Goal: Transaction & Acquisition: Purchase product/service

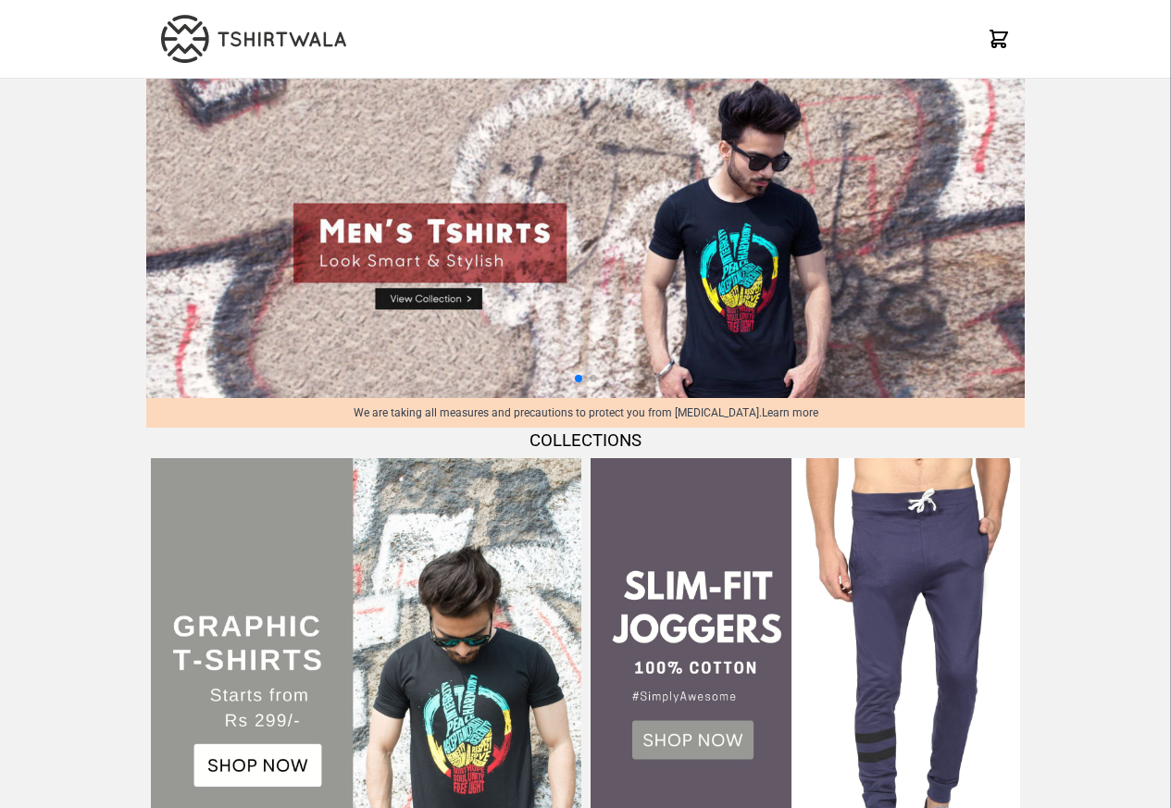
click at [437, 300] on img at bounding box center [585, 238] width 879 height 319
select select "*********"
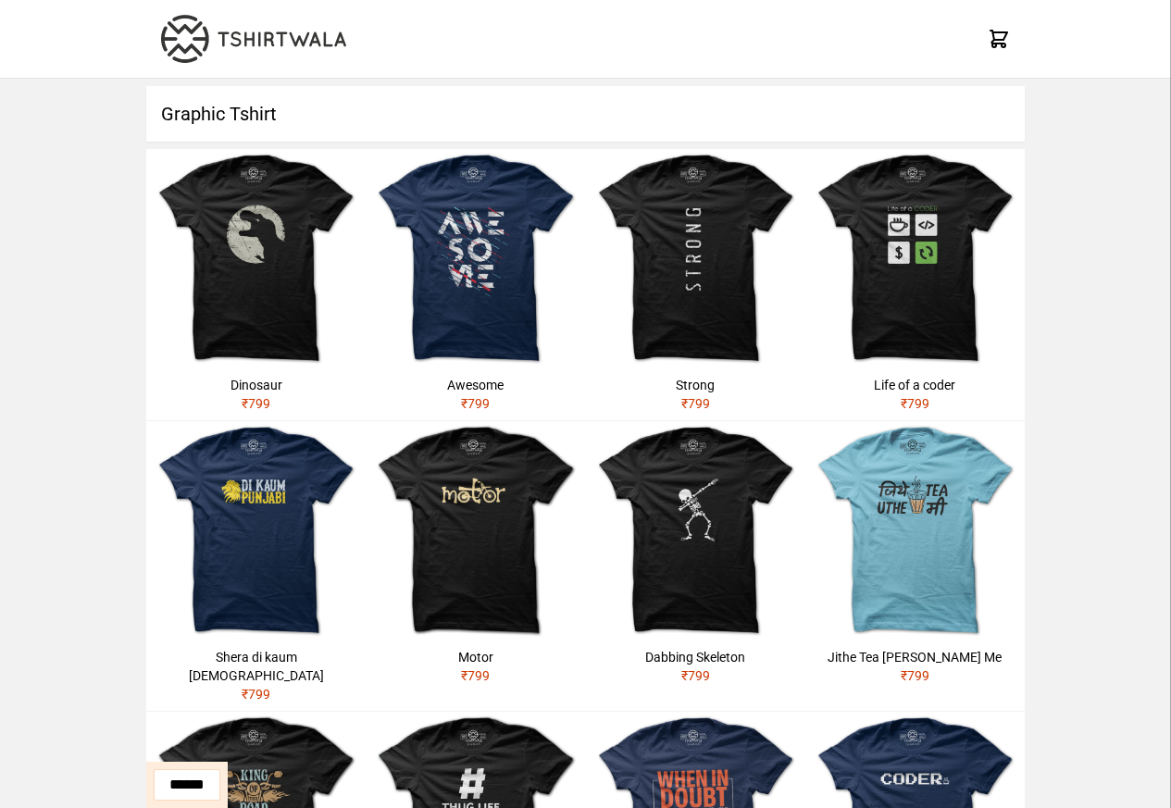
click at [224, 385] on div "Dinosaur" at bounding box center [256, 385] width 205 height 19
